Goal: Information Seeking & Learning: Find contact information

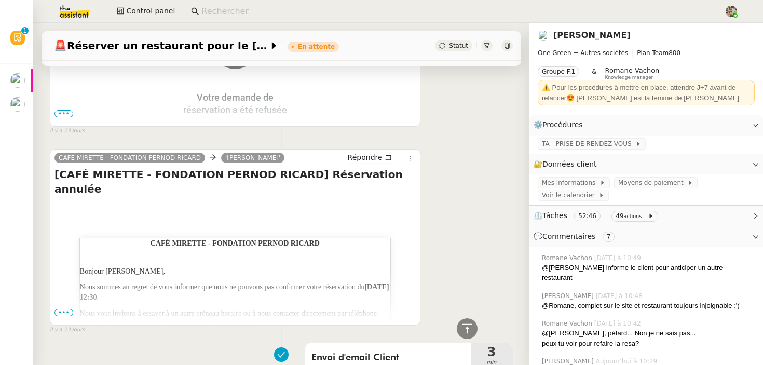
scroll to position [4180, 0]
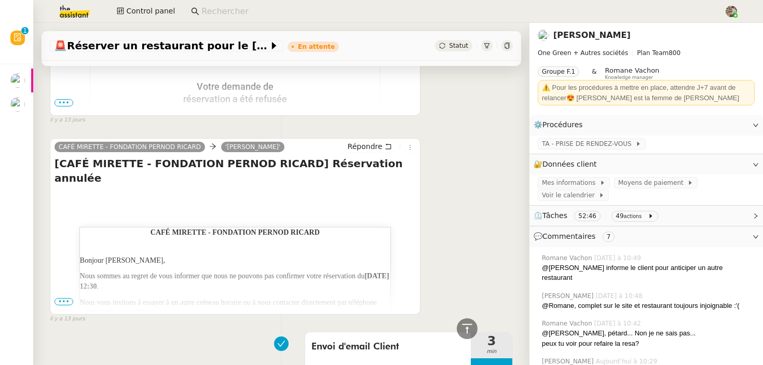
click at [61, 298] on span "•••" at bounding box center [63, 301] width 19 height 7
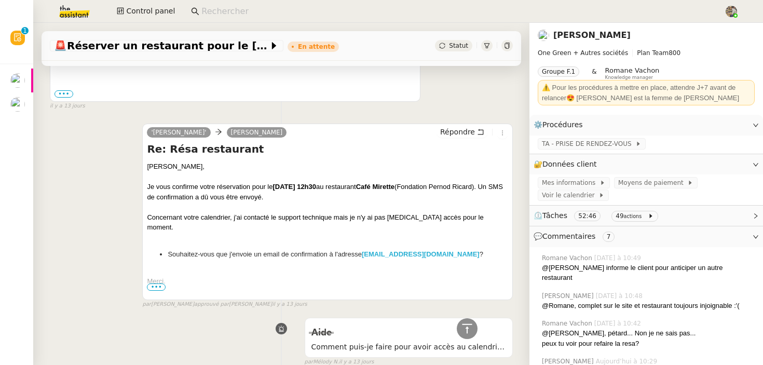
scroll to position [3942, 0]
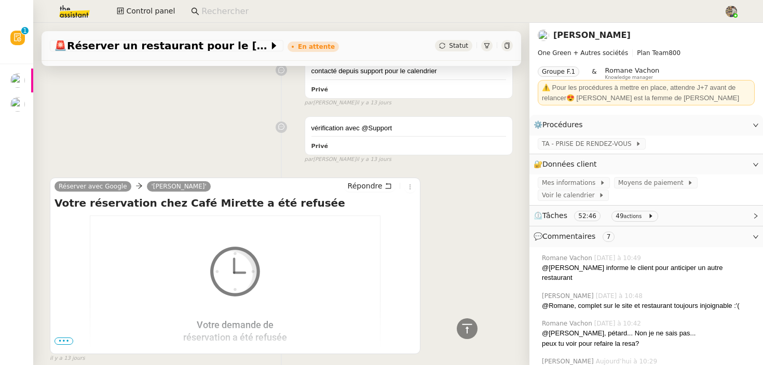
click at [66, 337] on span "•••" at bounding box center [63, 340] width 19 height 7
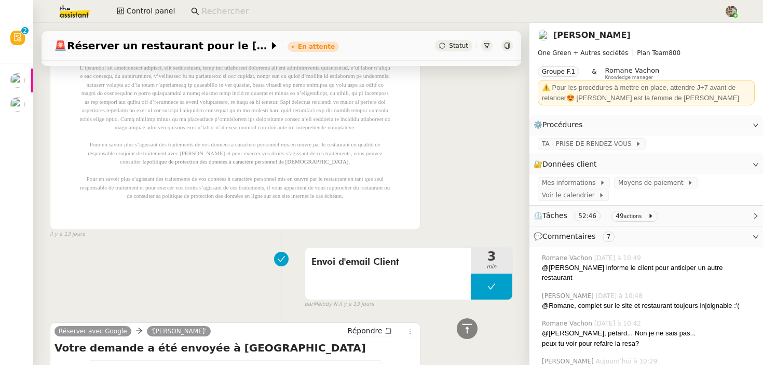
scroll to position [5011, 0]
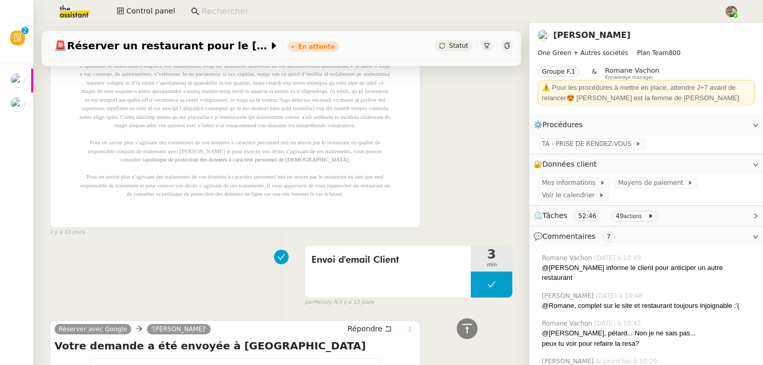
drag, startPoint x: 332, startPoint y: 222, endPoint x: 189, endPoint y: 98, distance: 189.4
click at [189, 98] on p "Pour gérer vos préférences et ne plus recevoir de communications à des fins de …" at bounding box center [234, 74] width 311 height 249
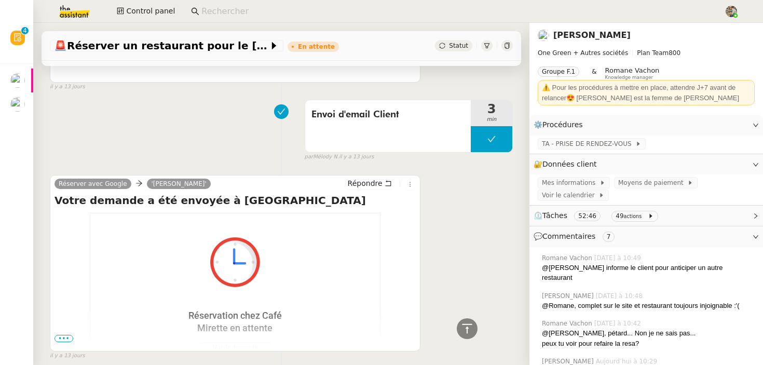
scroll to position [5207, 0]
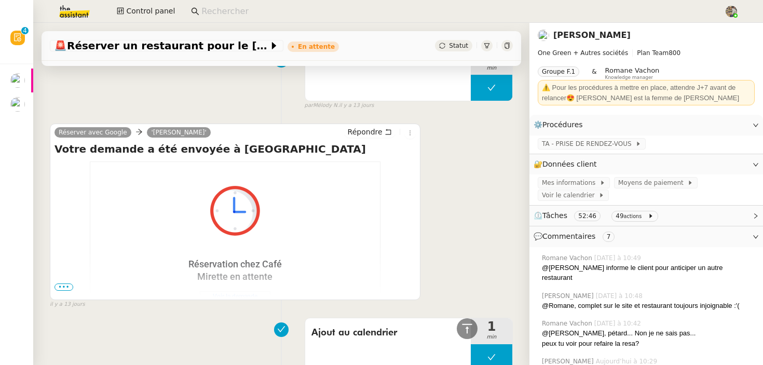
click at [66, 291] on span "•••" at bounding box center [63, 286] width 19 height 7
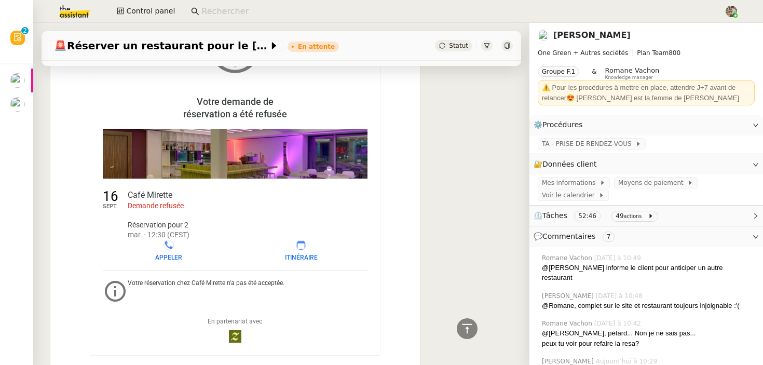
scroll to position [3911, 0]
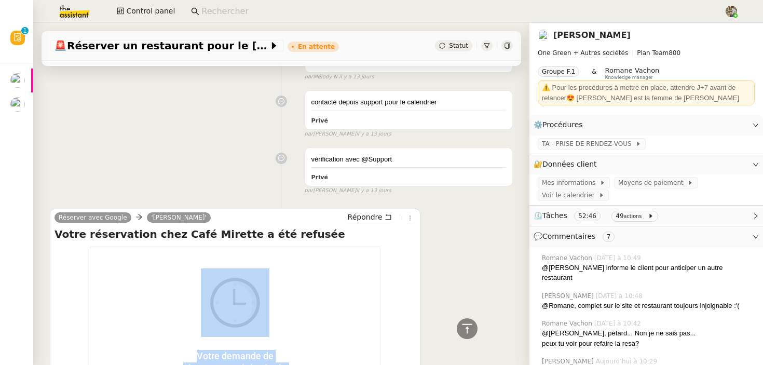
drag, startPoint x: 56, startPoint y: 196, endPoint x: 231, endPoint y: 301, distance: 204.3
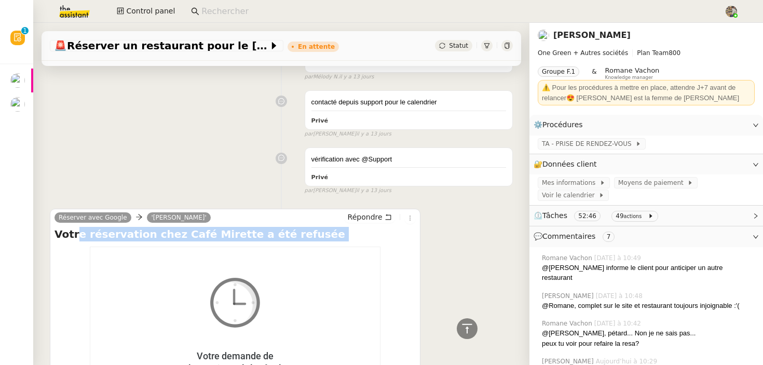
drag, startPoint x: 42, startPoint y: 183, endPoint x: 124, endPoint y: 267, distance: 117.0
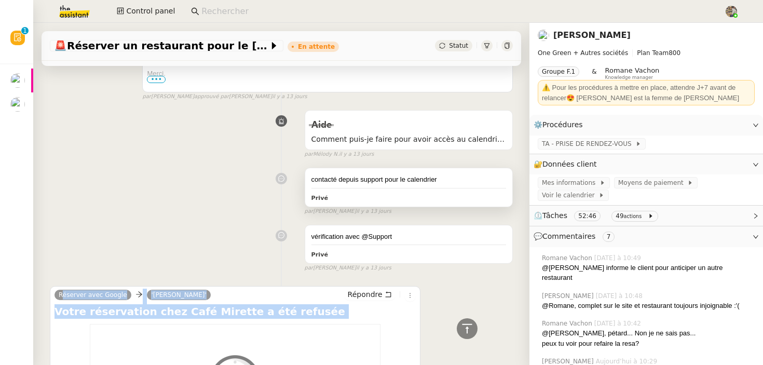
scroll to position [3821, 0]
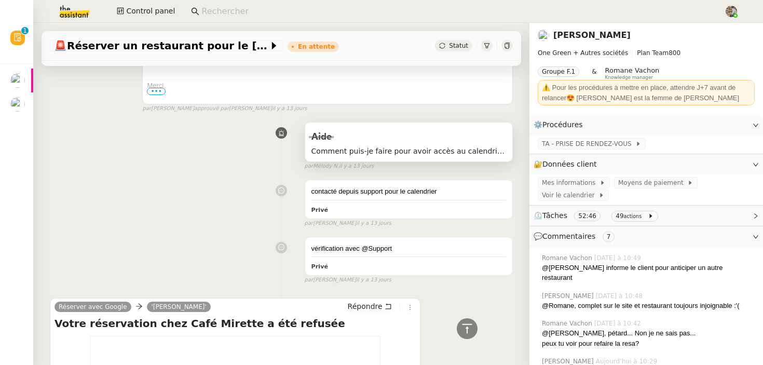
click at [408, 145] on span "Comment puis-je faire pour avoir accès au calendrier du client svp ?" at bounding box center [408, 151] width 195 height 12
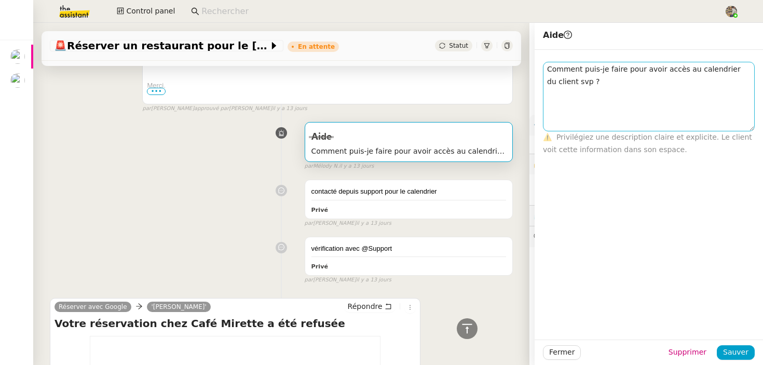
drag, startPoint x: 752, startPoint y: 72, endPoint x: 752, endPoint y: 127, distance: 55.0
click at [752, 127] on textarea "Comment puis-je faire pour avoir accès au calendrier du client svp ?" at bounding box center [649, 97] width 212 height 70
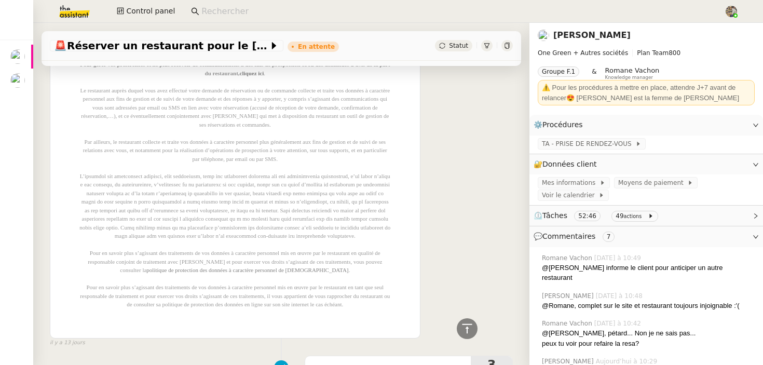
scroll to position [5097, 0]
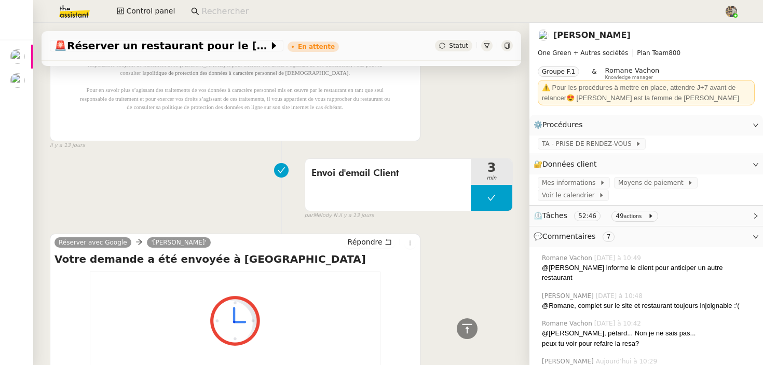
click at [512, 47] on div "Statut" at bounding box center [474, 45] width 78 height 11
click at [513, 45] on div "🚨 Réserver un restaurant pour le [DATE] En attente Statut" at bounding box center [281, 46] width 479 height 30
click at [510, 45] on div at bounding box center [506, 45] width 11 height 11
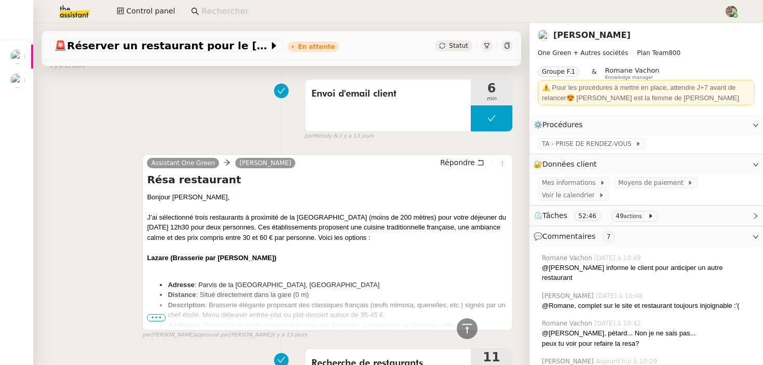
scroll to position [6174, 0]
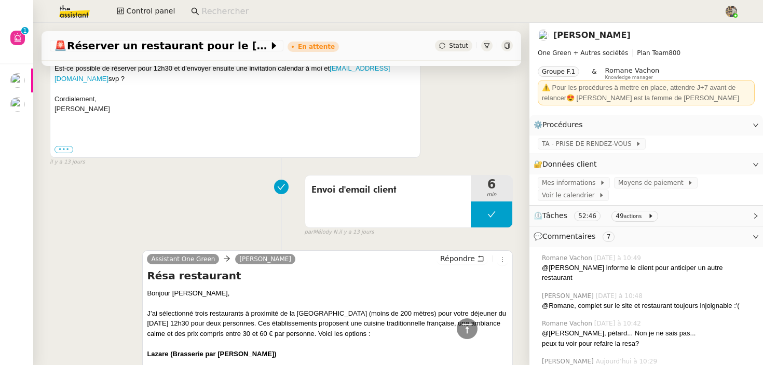
click at [233, 10] on input at bounding box center [457, 12] width 512 height 14
paste input "[PERSON_NAME]"
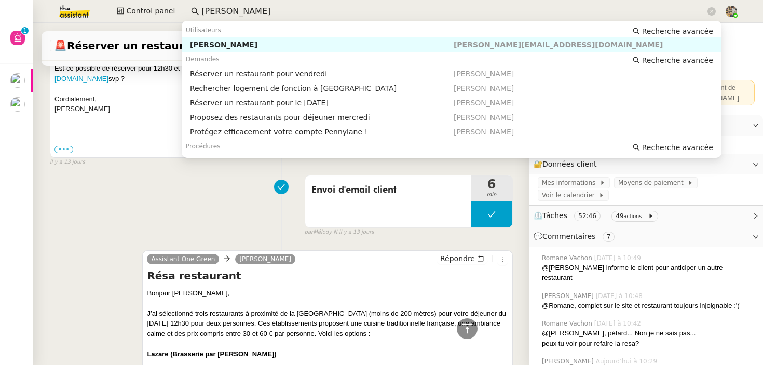
click at [252, 43] on div "[PERSON_NAME]" at bounding box center [322, 44] width 264 height 9
type input "[PERSON_NAME]"
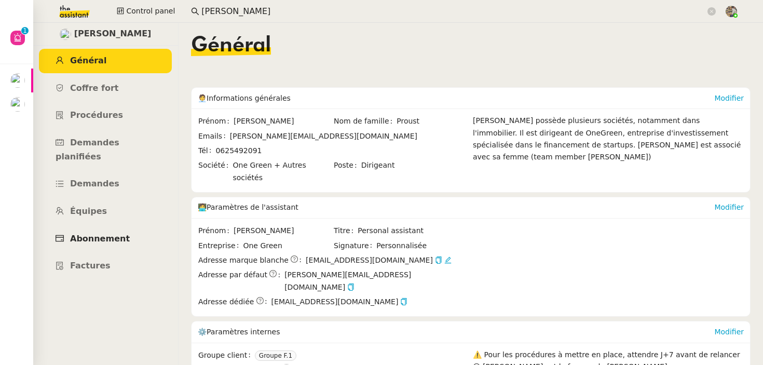
click at [79, 227] on link "Abonnement" at bounding box center [105, 239] width 133 height 24
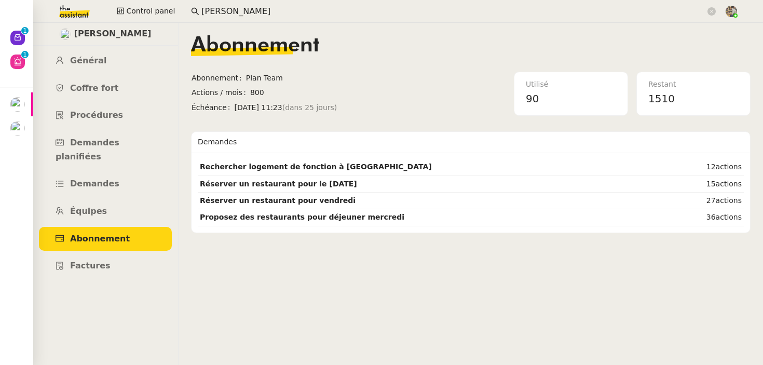
click at [108, 34] on span "[PERSON_NAME]" at bounding box center [112, 34] width 77 height 14
click at [81, 64] on span "Général" at bounding box center [88, 61] width 36 height 10
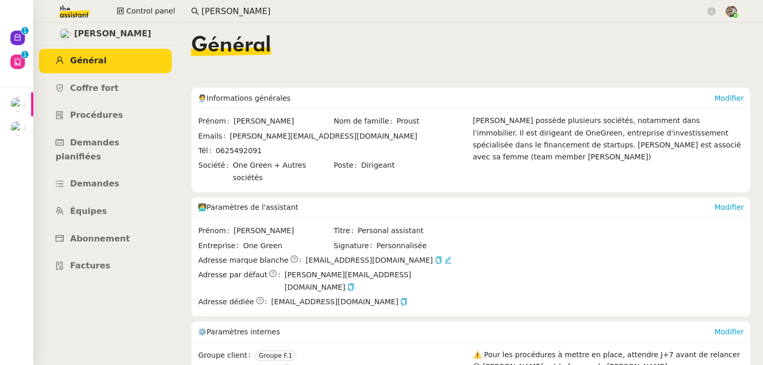
click at [122, 36] on span "[PERSON_NAME]" at bounding box center [112, 34] width 77 height 14
copy span "[PERSON_NAME]"
click at [114, 233] on span "Abonnement" at bounding box center [100, 238] width 60 height 10
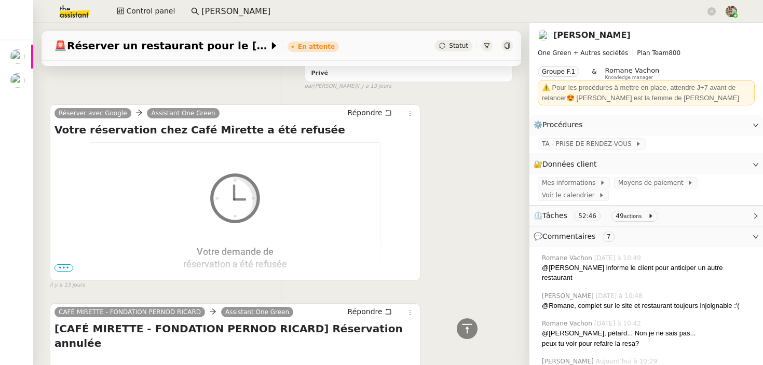
scroll to position [4013, 0]
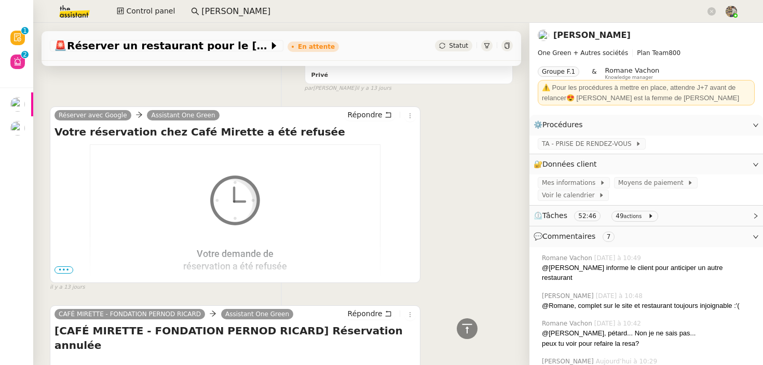
click at [242, 18] on nz-input-group "[PERSON_NAME]" at bounding box center [453, 12] width 536 height 16
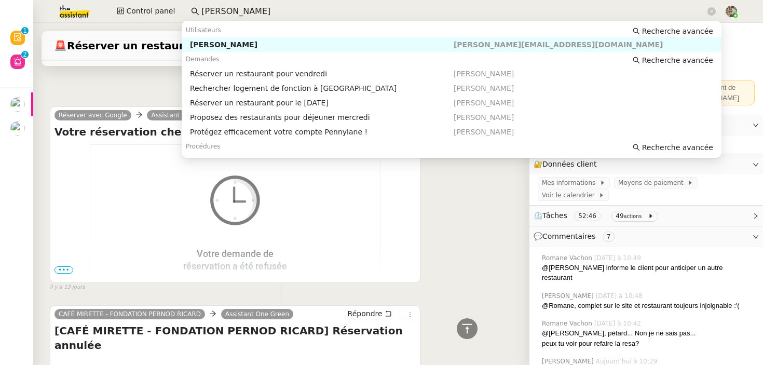
click at [242, 16] on input "[PERSON_NAME]" at bounding box center [453, 12] width 504 height 14
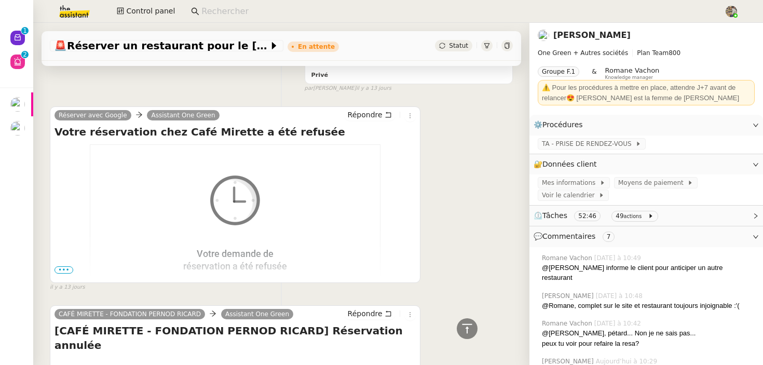
click at [231, 7] on input at bounding box center [457, 12] width 512 height 14
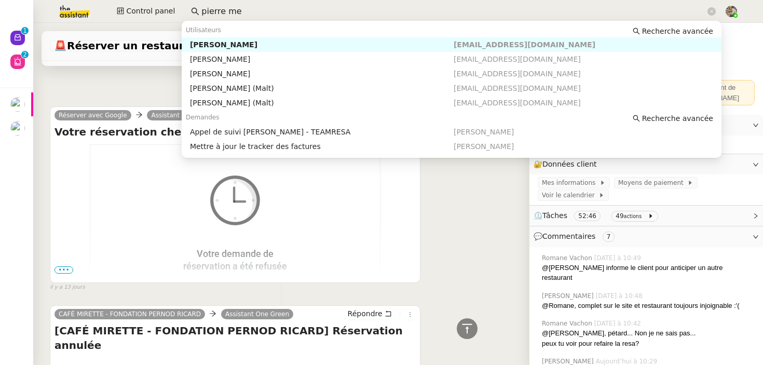
click at [219, 43] on div "[PERSON_NAME]" at bounding box center [322, 44] width 264 height 9
type input "pierre me"
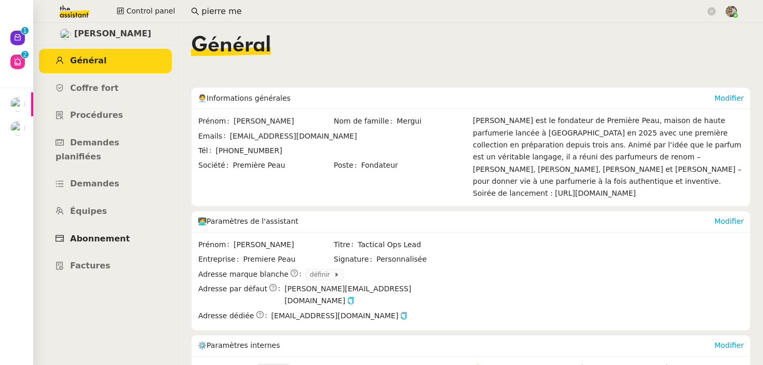
click at [99, 233] on span "Abonnement" at bounding box center [100, 238] width 60 height 10
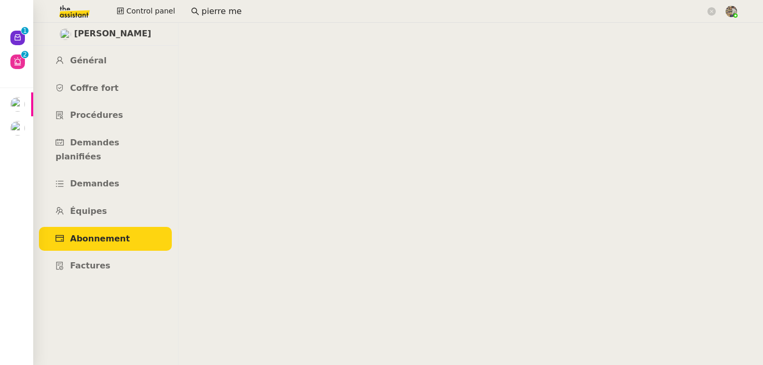
click at [99, 233] on span "Abonnement" at bounding box center [100, 238] width 60 height 10
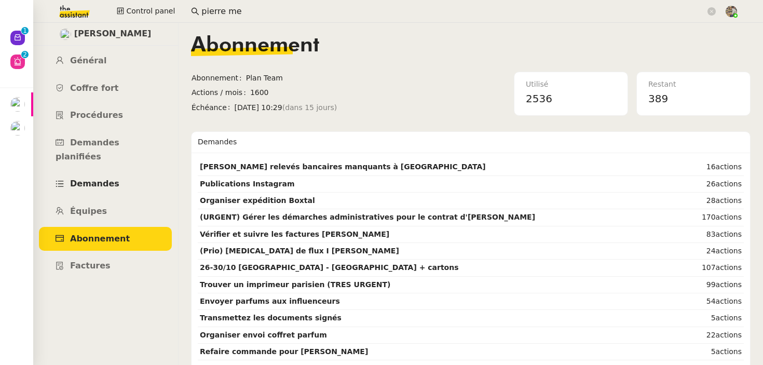
click at [117, 172] on link "Demandes" at bounding box center [105, 184] width 133 height 24
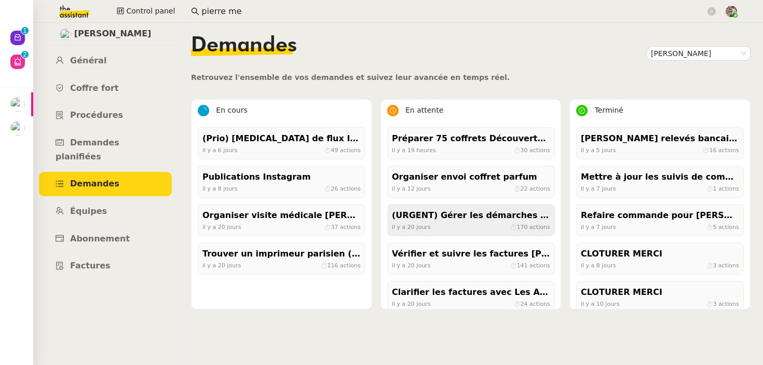
scroll to position [126, 0]
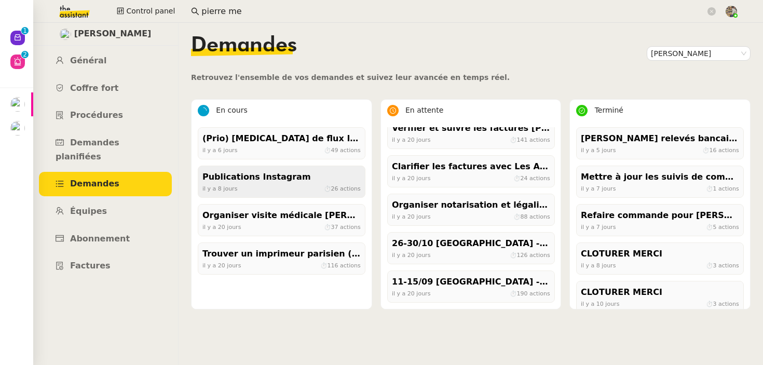
click at [276, 177] on div "Publications Instagram" at bounding box center [281, 177] width 158 height 14
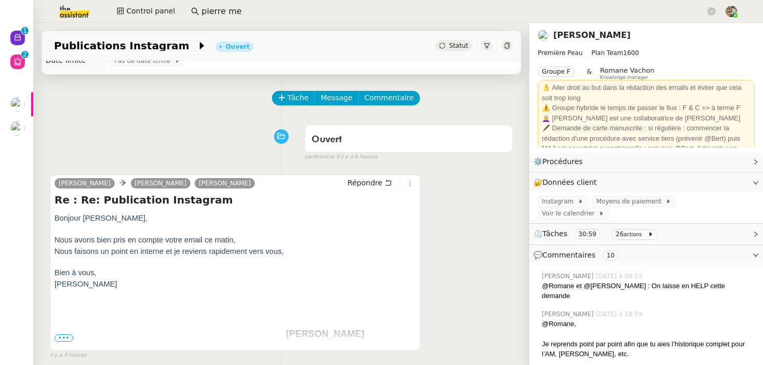
scroll to position [33, 0]
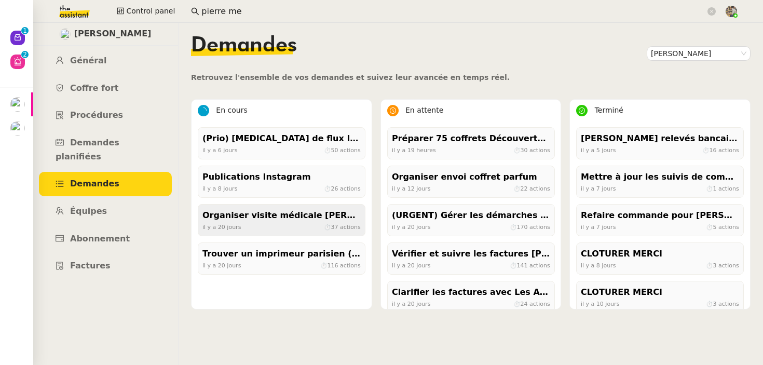
click at [240, 226] on div "[DATE] ⏱ 37 actions" at bounding box center [281, 226] width 158 height 9
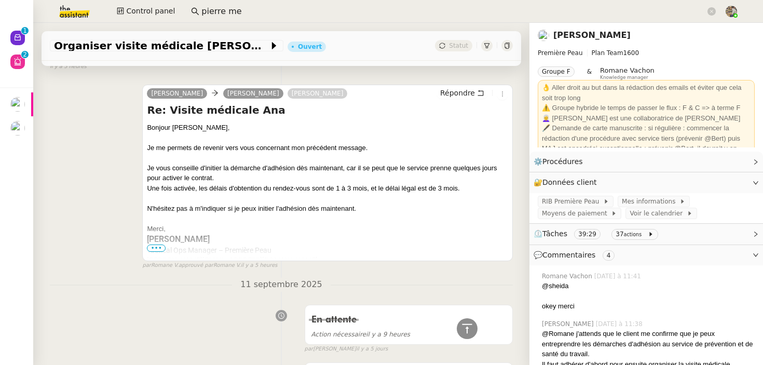
scroll to position [301, 0]
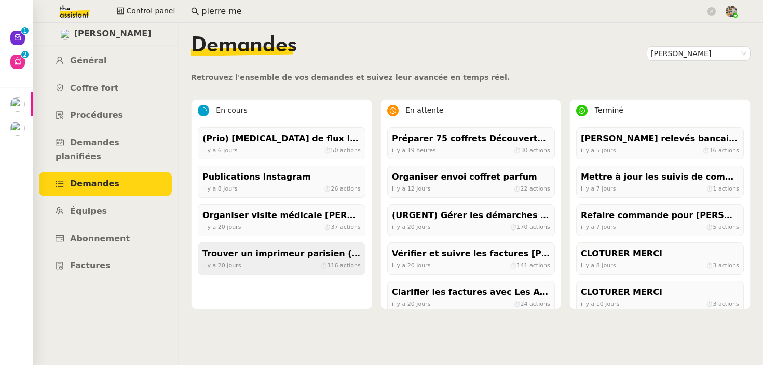
click at [233, 253] on div "Trouver un imprimeur parisien (TRES URGENT)" at bounding box center [281, 254] width 158 height 14
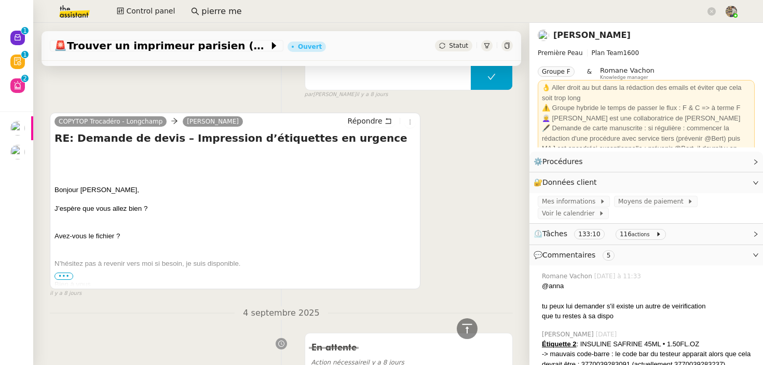
scroll to position [2589, 0]
click at [60, 274] on span "•••" at bounding box center [63, 275] width 19 height 7
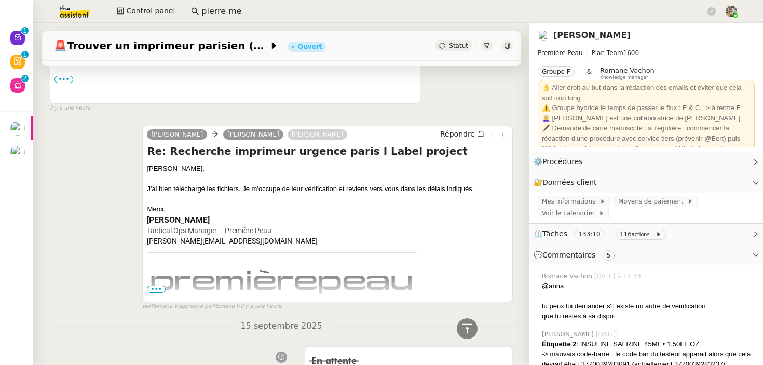
scroll to position [111, 0]
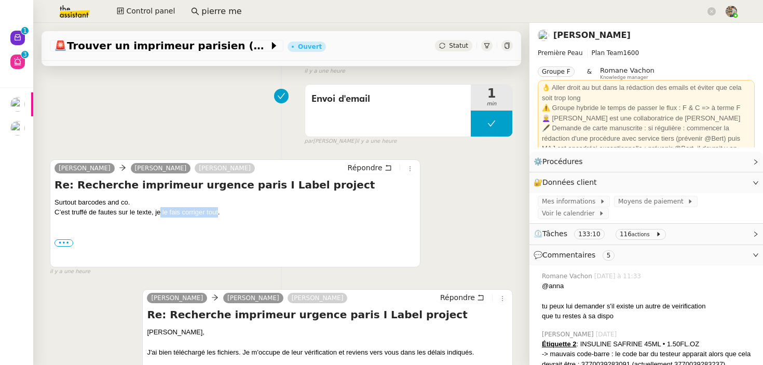
drag, startPoint x: 160, startPoint y: 214, endPoint x: 223, endPoint y: 214, distance: 62.8
click at [223, 214] on div "C’est truffé de fautes sur le texte, je le fais corriger tout. ••• Le [DATE] 14…" at bounding box center [234, 235] width 361 height 57
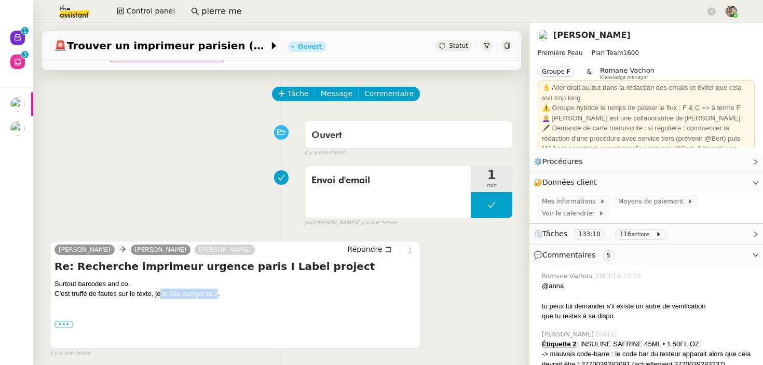
scroll to position [0, 0]
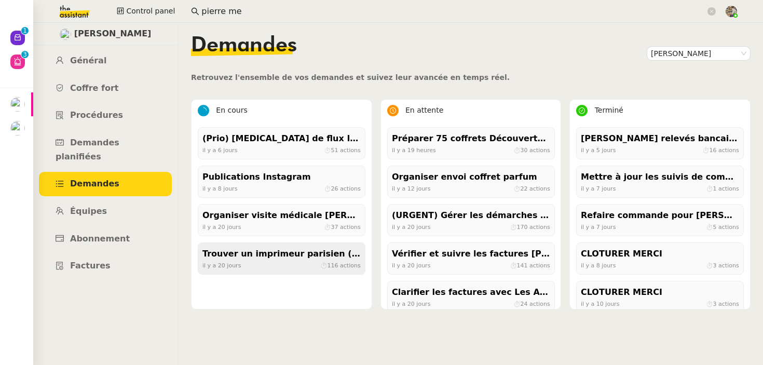
click at [242, 265] on div "[DATE] ⏱ 116 actions" at bounding box center [281, 264] width 158 height 9
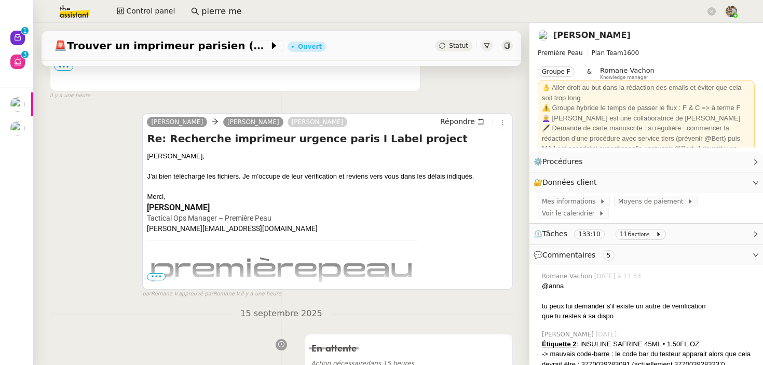
scroll to position [315, 0]
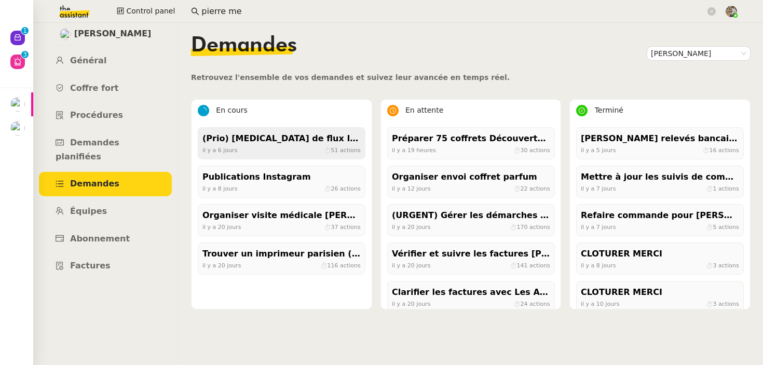
click at [283, 146] on div "[DATE] ⏱ 51 actions" at bounding box center [281, 149] width 158 height 9
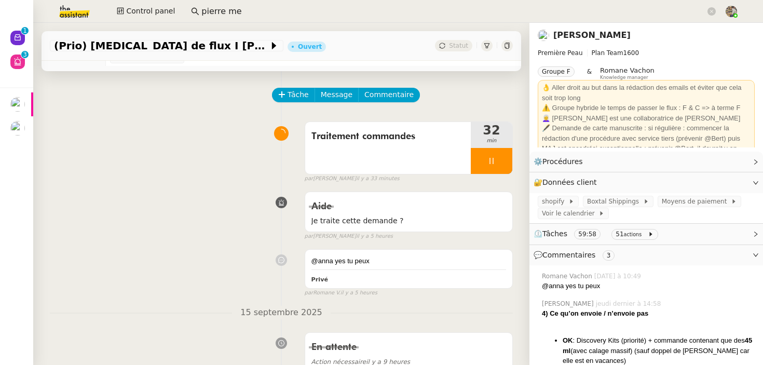
scroll to position [375, 0]
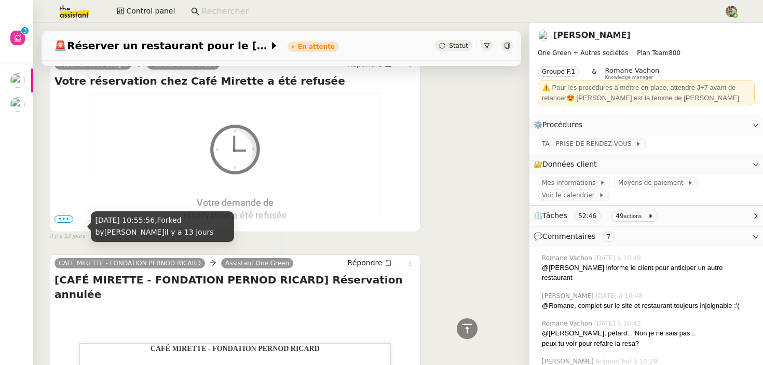
scroll to position [4176, 0]
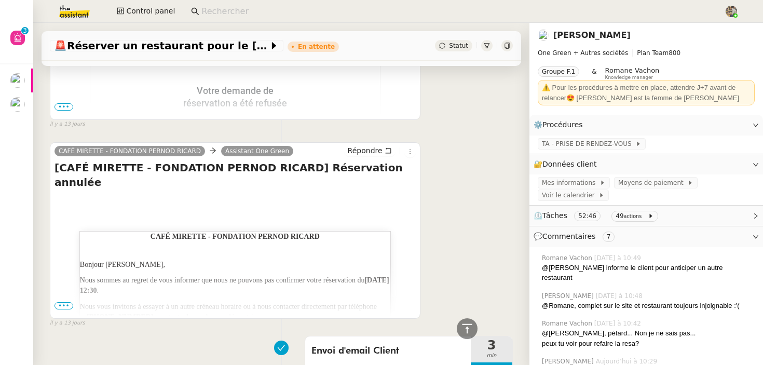
click at [66, 302] on span "•••" at bounding box center [63, 305] width 19 height 7
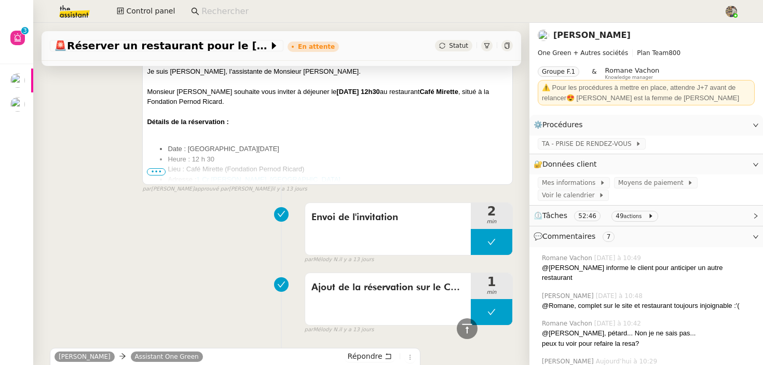
scroll to position [3147, 0]
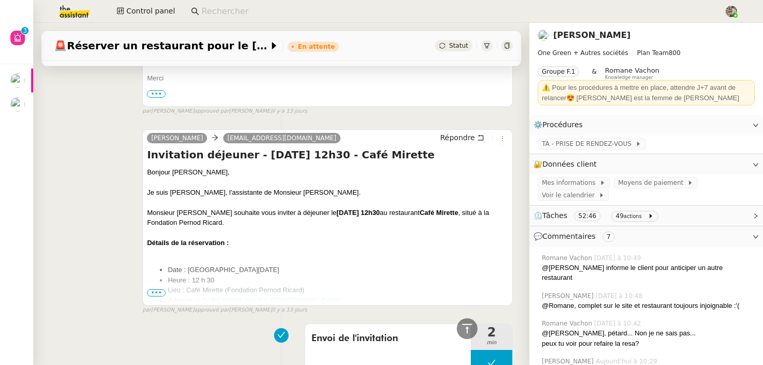
click at [157, 289] on span "•••" at bounding box center [156, 292] width 19 height 7
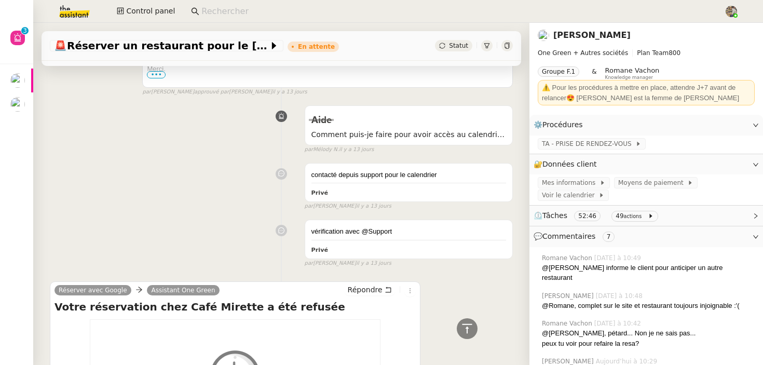
scroll to position [3655, 0]
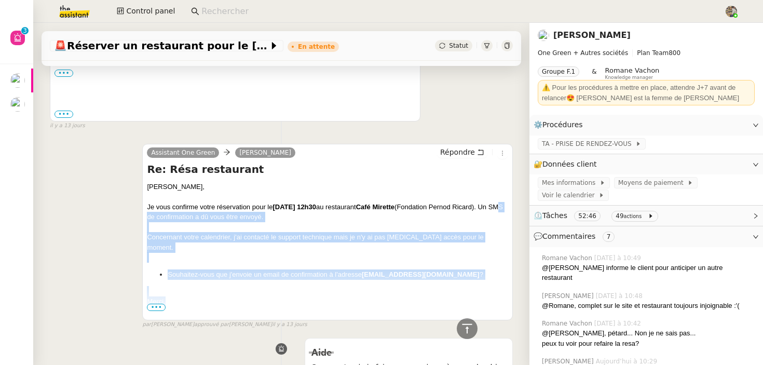
drag, startPoint x: 187, startPoint y: 207, endPoint x: 284, endPoint y: 281, distance: 122.0
click at [284, 281] on div "Jerome, Je vous confirme votre réservation pour le 16 septembre à 12h30 au rest…" at bounding box center [327, 315] width 361 height 267
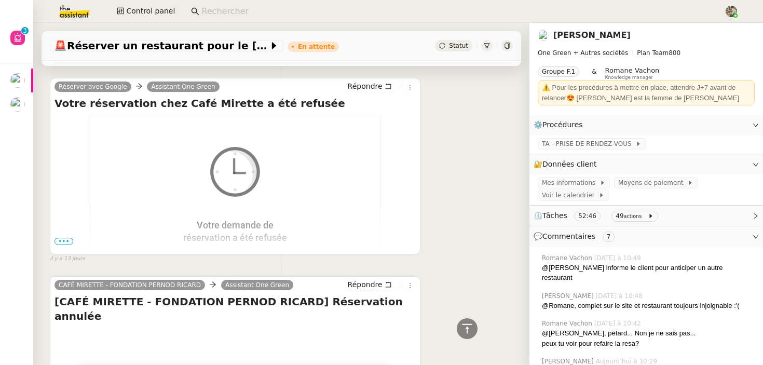
scroll to position [4091, 0]
drag, startPoint x: 82, startPoint y: 93, endPoint x: 268, endPoint y: 93, distance: 185.2
click at [268, 97] on h4 "Votre réservation chez Café Mirette a été refusée" at bounding box center [234, 104] width 361 height 15
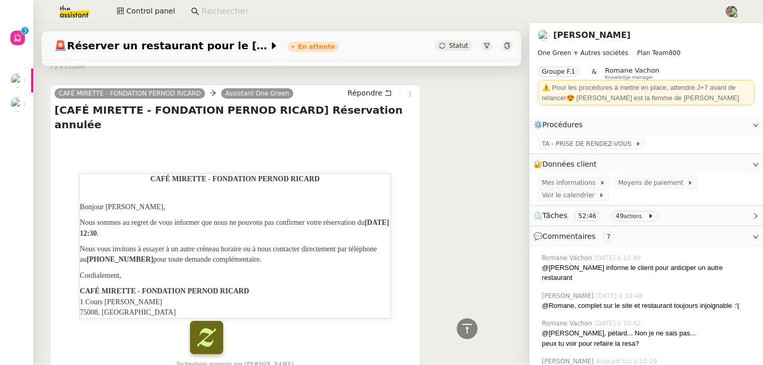
scroll to position [4304, 0]
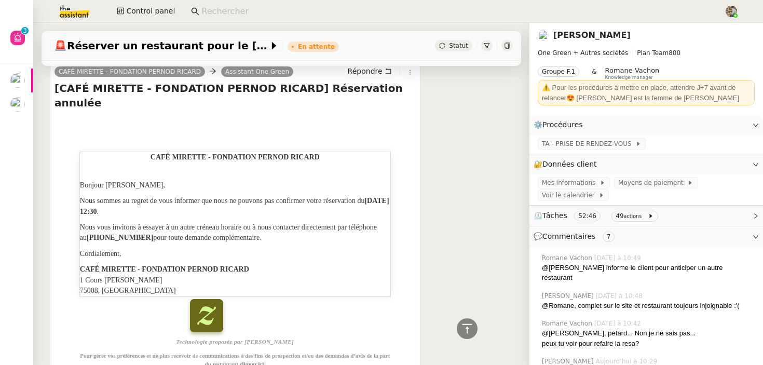
drag, startPoint x: 89, startPoint y: 175, endPoint x: 315, endPoint y: 191, distance: 226.8
click at [315, 196] on p "Nous sommes au regret de vous informer que nous ne pouvons pas confirmer votre …" at bounding box center [235, 206] width 310 height 21
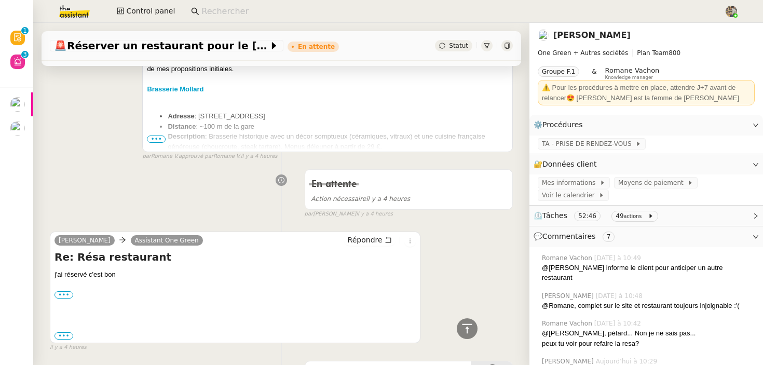
scroll to position [0, 0]
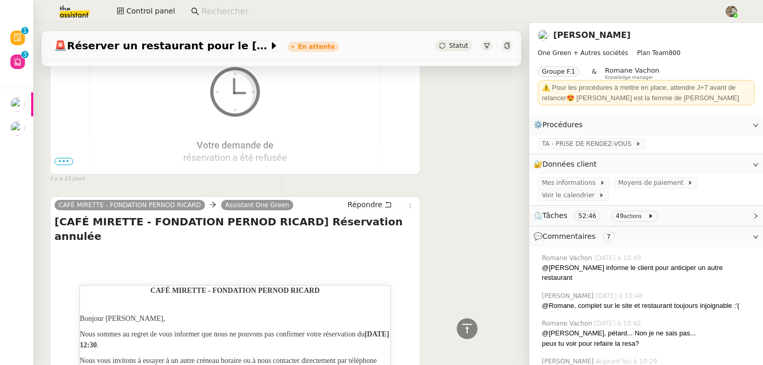
scroll to position [4177, 0]
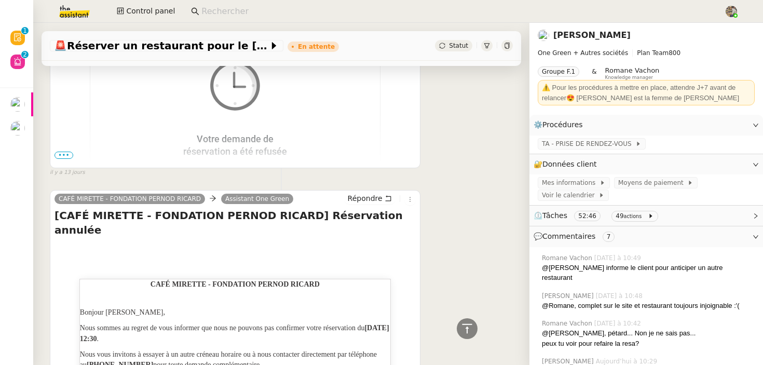
click at [311, 4] on nz-input-group at bounding box center [453, 12] width 536 height 16
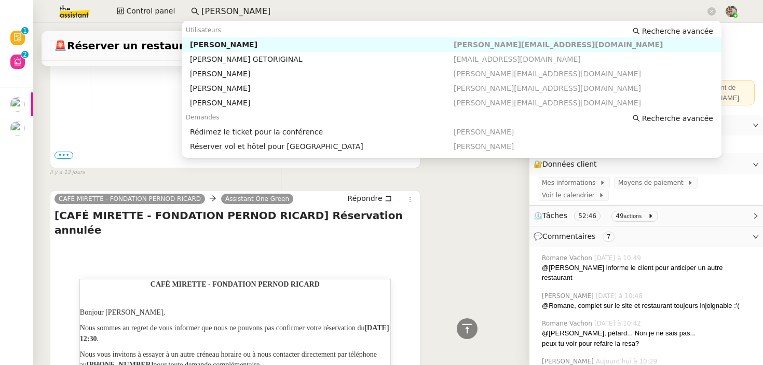
click at [259, 45] on div "Laurène Gauthier" at bounding box center [322, 44] width 264 height 9
type input "laurene g"
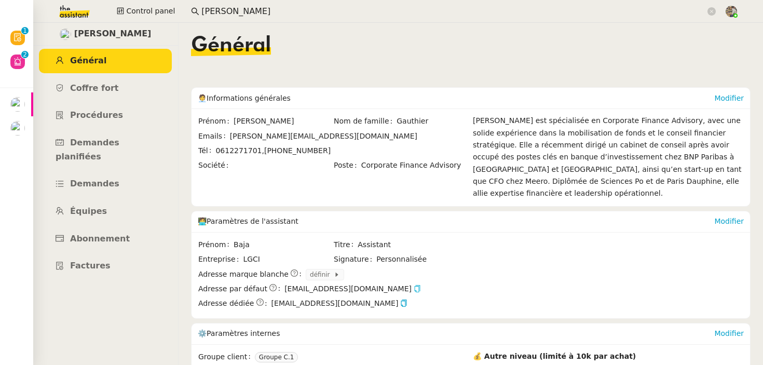
scroll to position [148, 0]
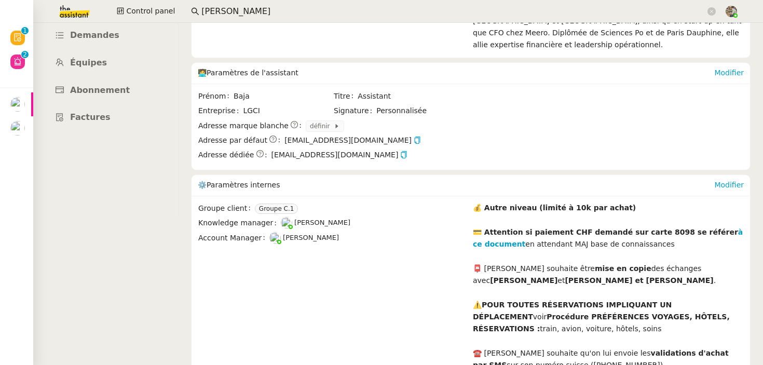
drag, startPoint x: 356, startPoint y: 209, endPoint x: 287, endPoint y: 211, distance: 69.0
click at [287, 217] on span "[PERSON_NAME]" at bounding box center [374, 223] width 187 height 12
copy span "[PERSON_NAME]"
click at [82, 51] on link "Équipes" at bounding box center [105, 63] width 133 height 24
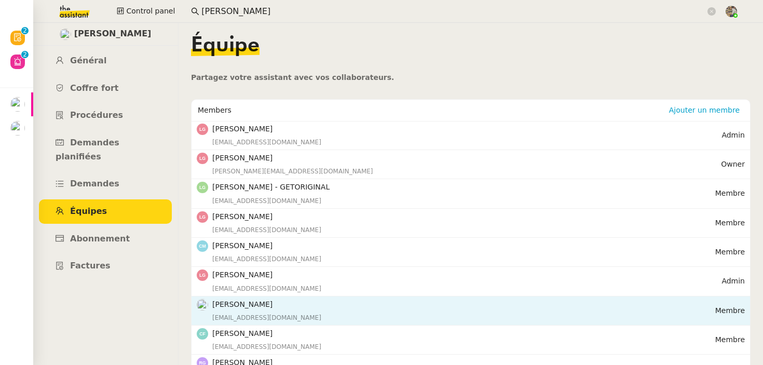
scroll to position [48, 0]
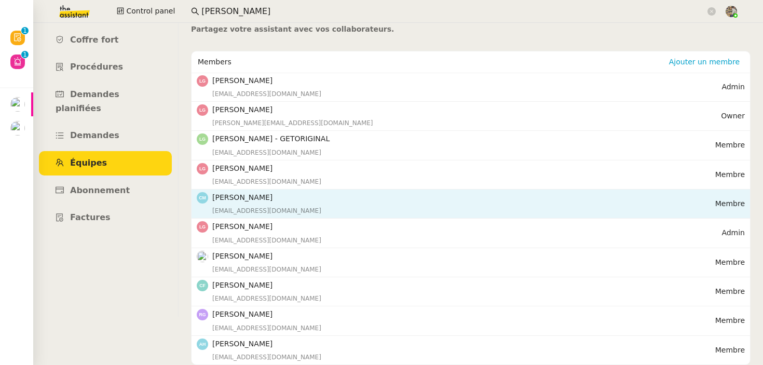
copy nz-list-item-meta "Claire Morysse"
drag, startPoint x: 277, startPoint y: 194, endPoint x: 207, endPoint y: 194, distance: 70.0
click at [207, 194] on nz-list-item-meta "Claire Morysse claire@cmsolutions.ch" at bounding box center [456, 203] width 518 height 24
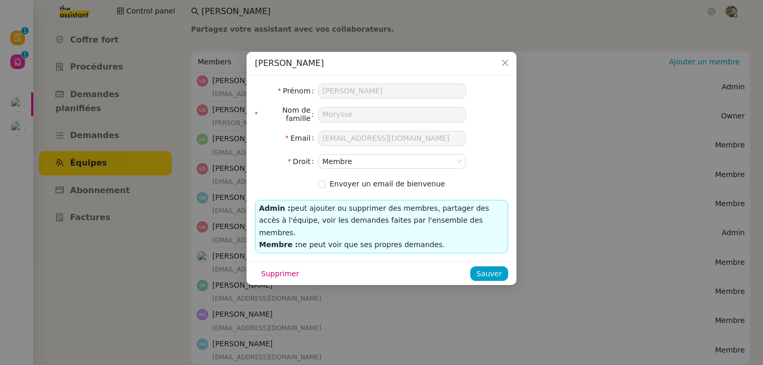
click at [174, 136] on nz-modal-container "Claire Morysse Prénom Claire Nom de famille Morysse Email claire@cmsolutions.ch…" at bounding box center [381, 182] width 763 height 365
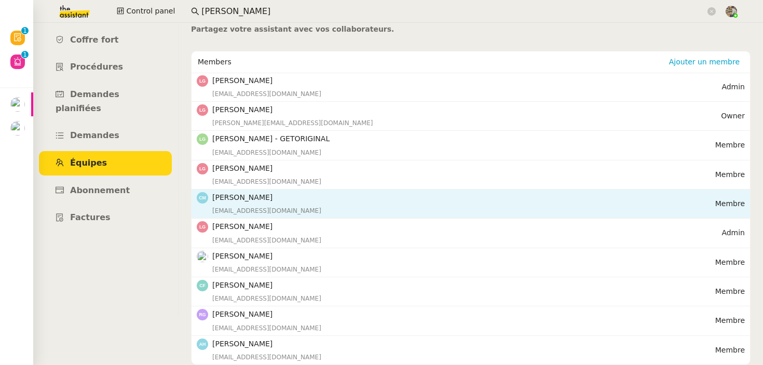
click at [249, 200] on h4 "Claire Morysse" at bounding box center [463, 197] width 503 height 12
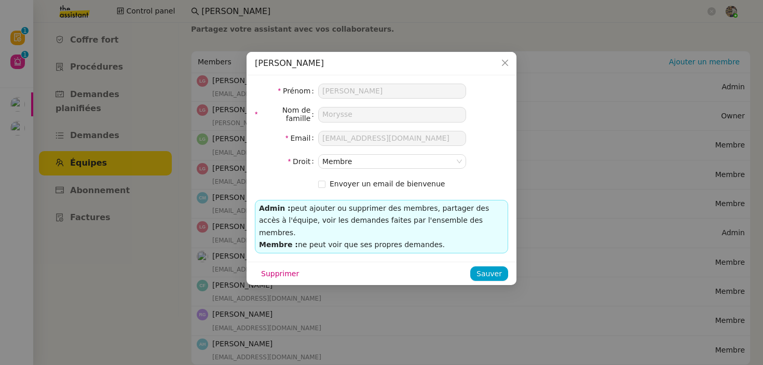
click at [190, 209] on nz-modal-container "Claire Morysse Prénom Claire Nom de famille Morysse Email claire@cmsolutions.ch…" at bounding box center [381, 182] width 763 height 365
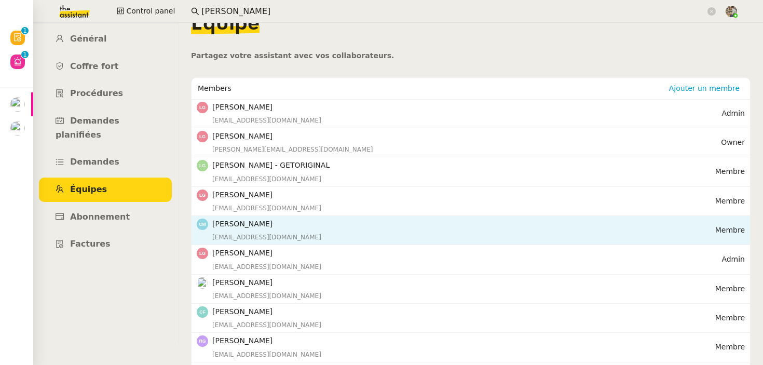
scroll to position [0, 0]
